Goal: Information Seeking & Learning: Learn about a topic

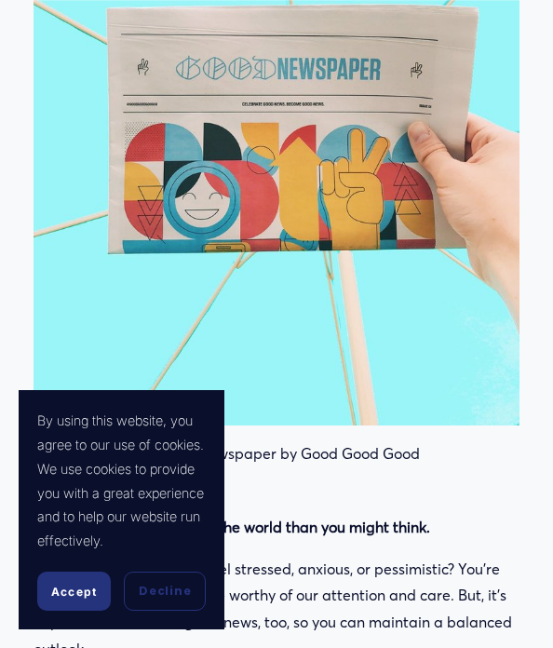
scroll to position [606, 0]
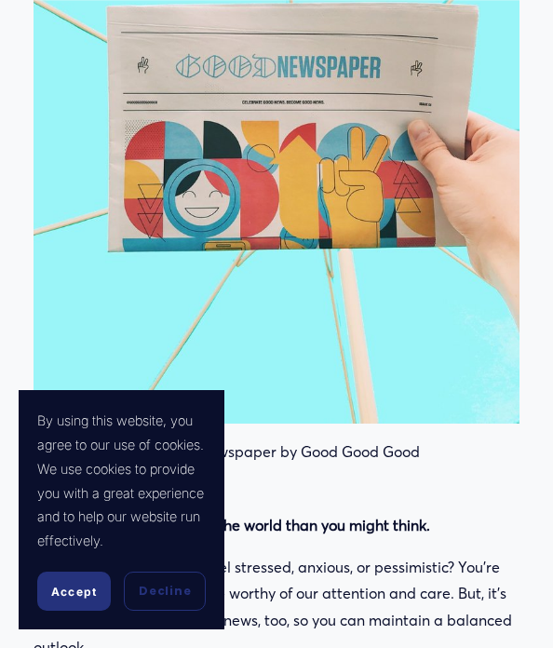
click at [81, 598] on span "Accept" at bounding box center [74, 592] width 46 height 14
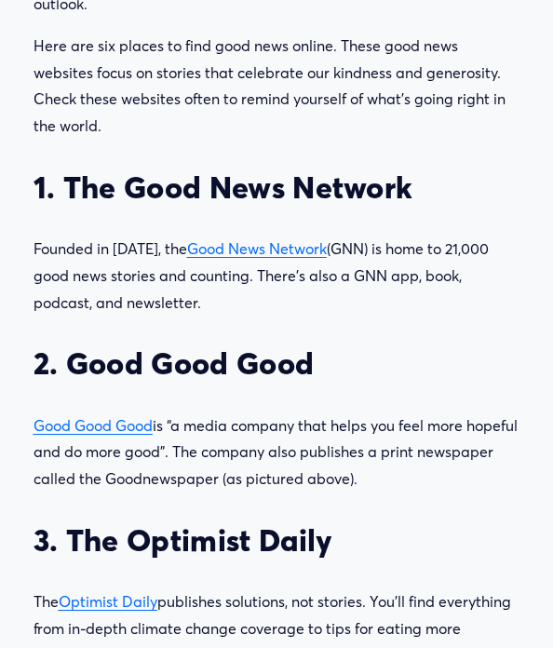
scroll to position [1252, 0]
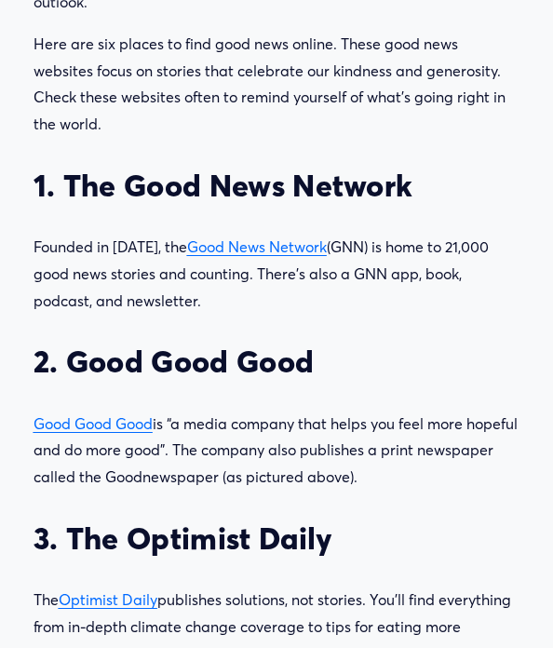
click at [248, 246] on span "Good News Network" at bounding box center [257, 247] width 140 height 19
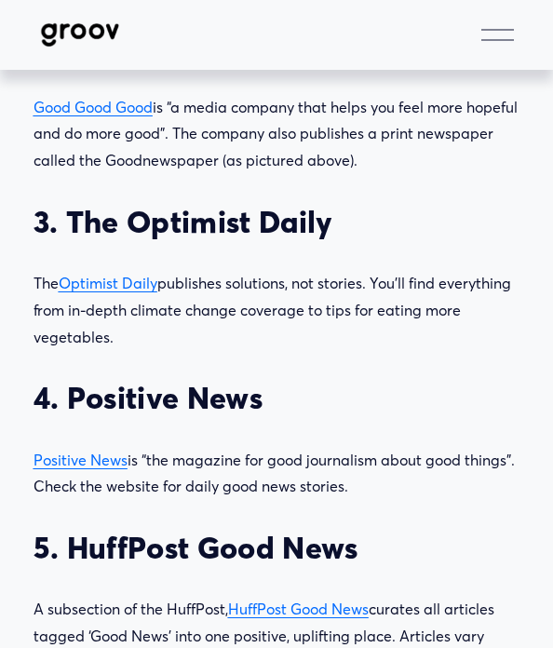
scroll to position [1563, 0]
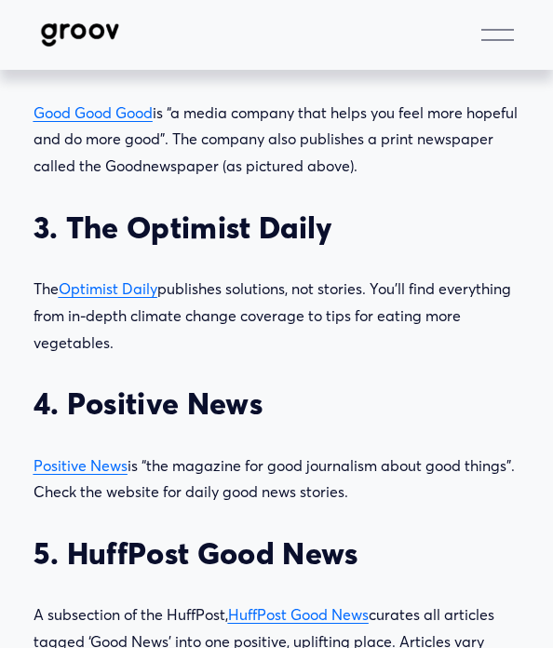
click at [117, 286] on span "Optimist Daily" at bounding box center [108, 288] width 99 height 19
